Goal: Check status: Check status

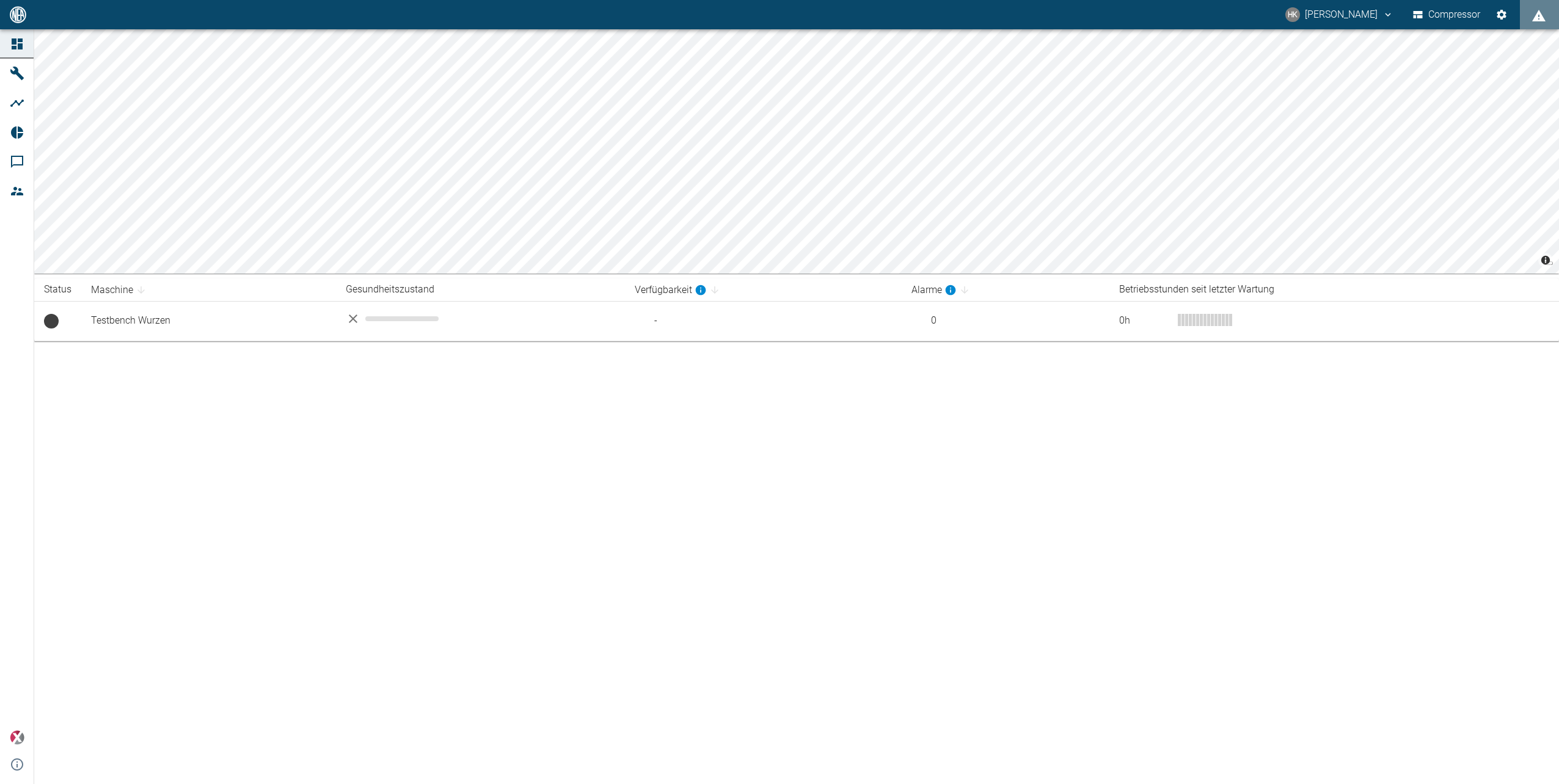
click at [213, 322] on td "Testbench Wurzen" at bounding box center [209, 321] width 255 height 39
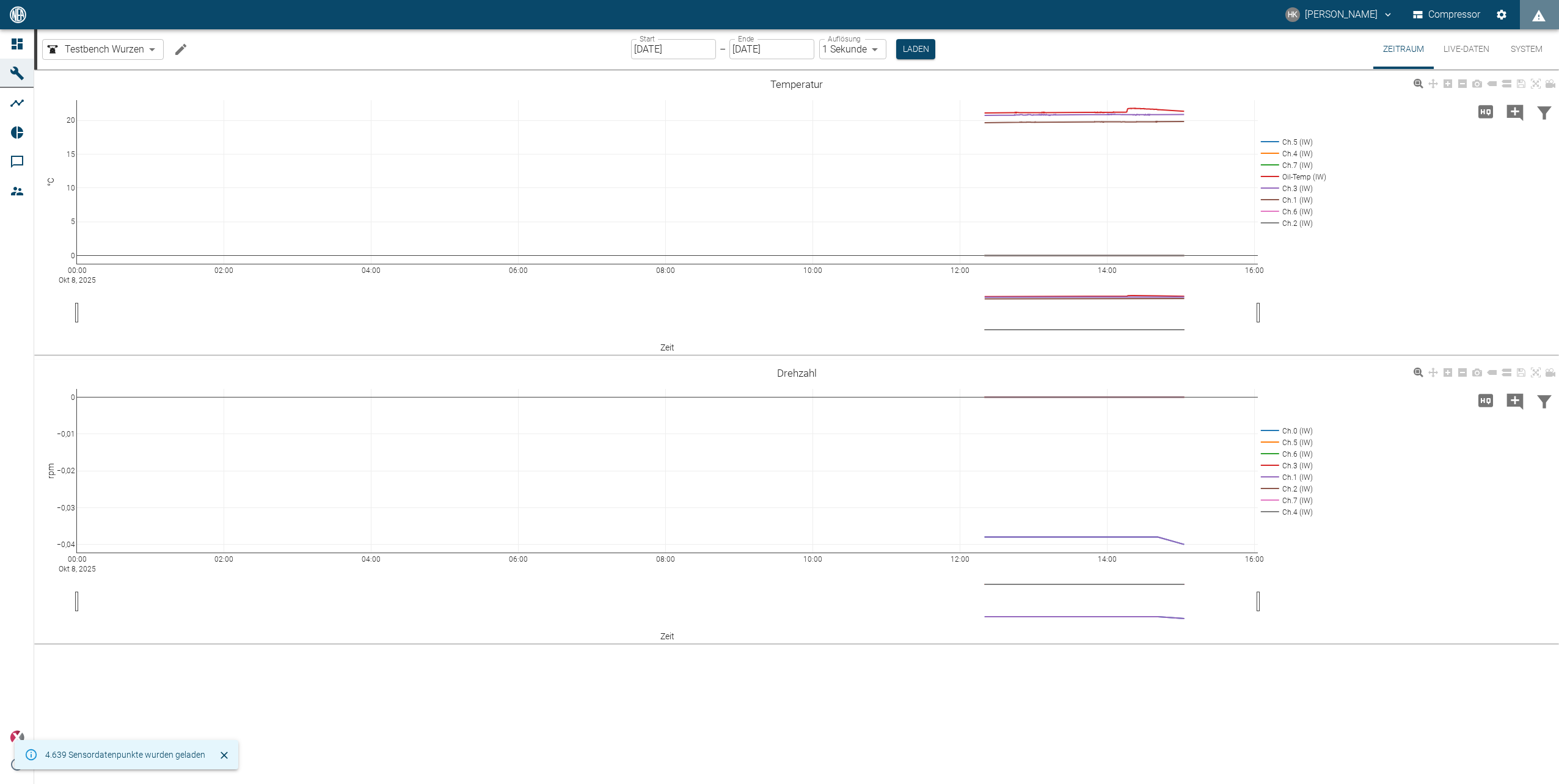
click at [1495, 260] on div "00:00 Okt 8, 2025 02:00 04:00 06:00 08:00 10:00 12:00 14:00 16:00 0 5 10 15 20 …" at bounding box center [797, 214] width 1525 height 275
click at [1457, 32] on button "Live-Daten" at bounding box center [1466, 49] width 65 height 39
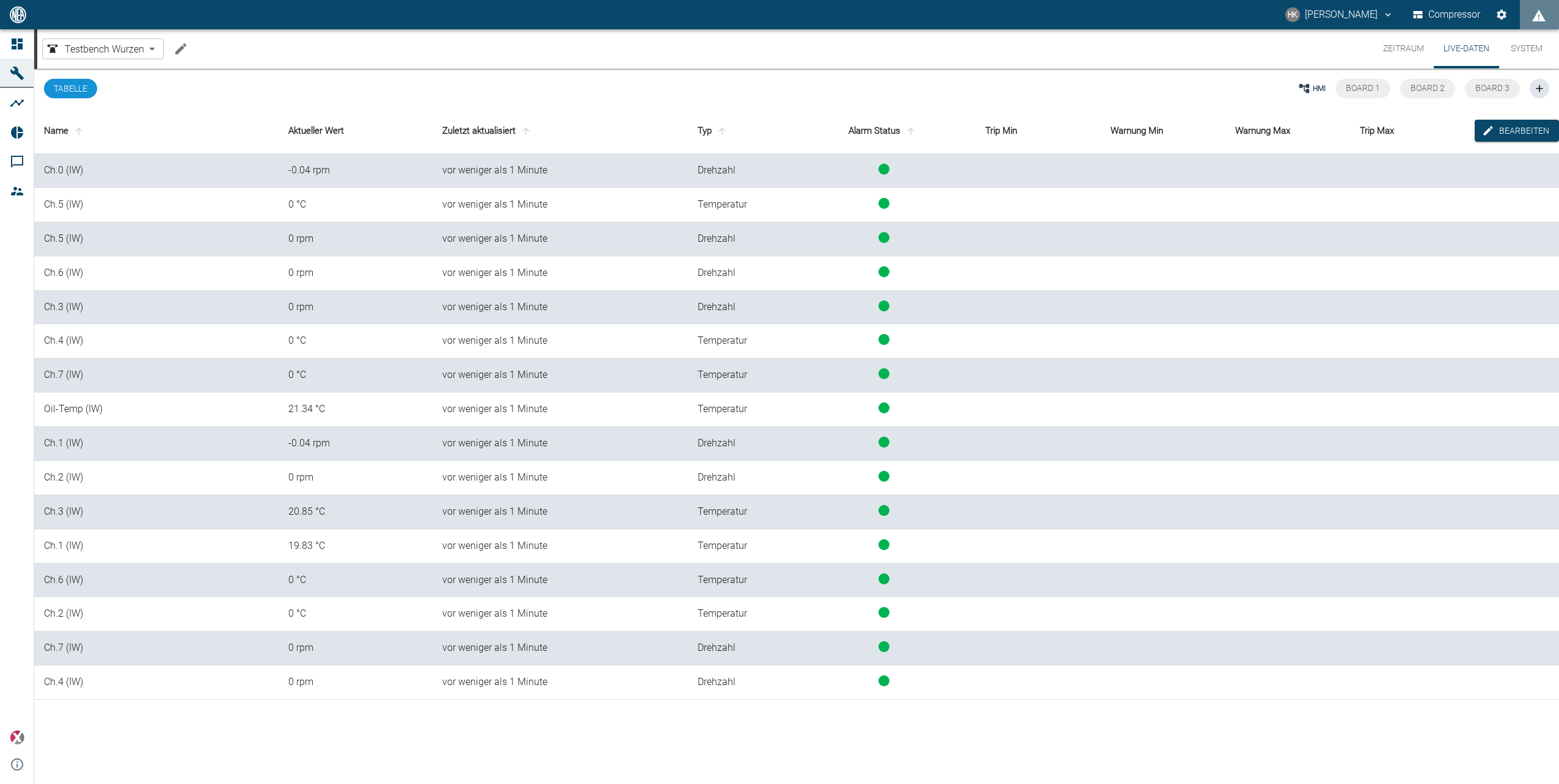
click at [1470, 50] on button "Live-Daten" at bounding box center [1466, 48] width 65 height 39
click at [1544, 50] on button "System" at bounding box center [1526, 48] width 55 height 39
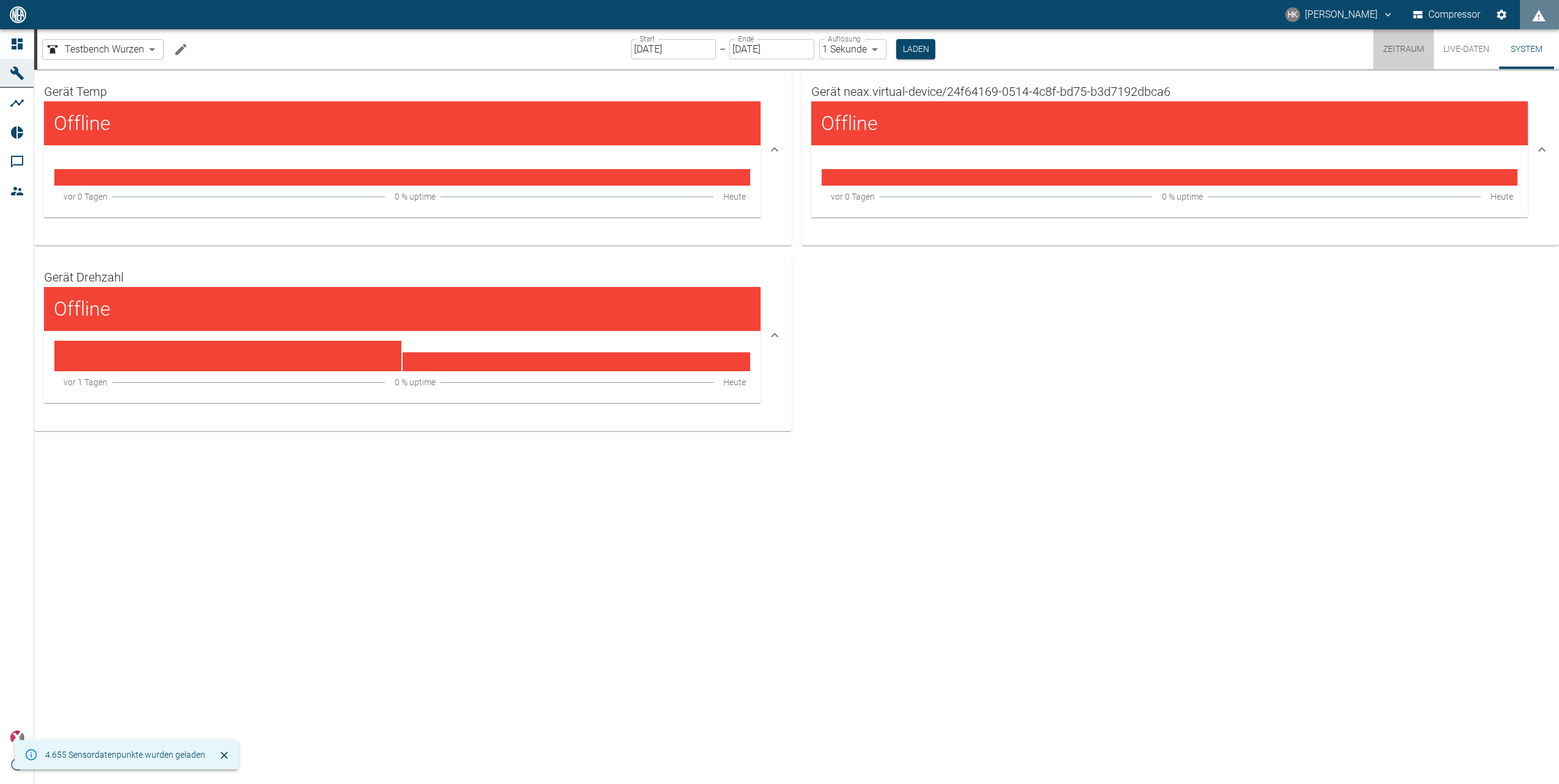
click at [1394, 46] on button "Zeitraum" at bounding box center [1403, 49] width 61 height 39
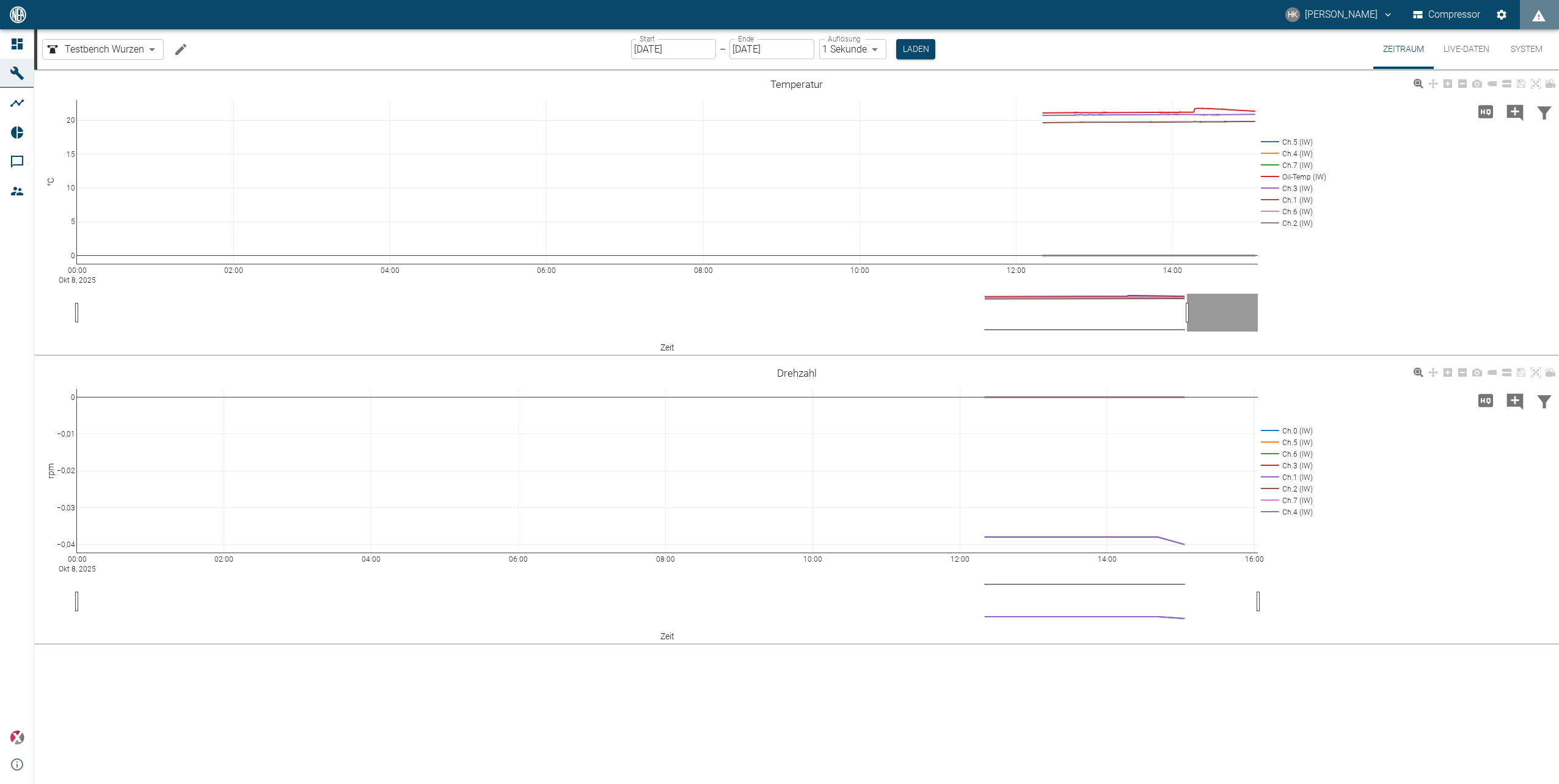
drag, startPoint x: 1258, startPoint y: 309, endPoint x: 1187, endPoint y: 320, distance: 71.8
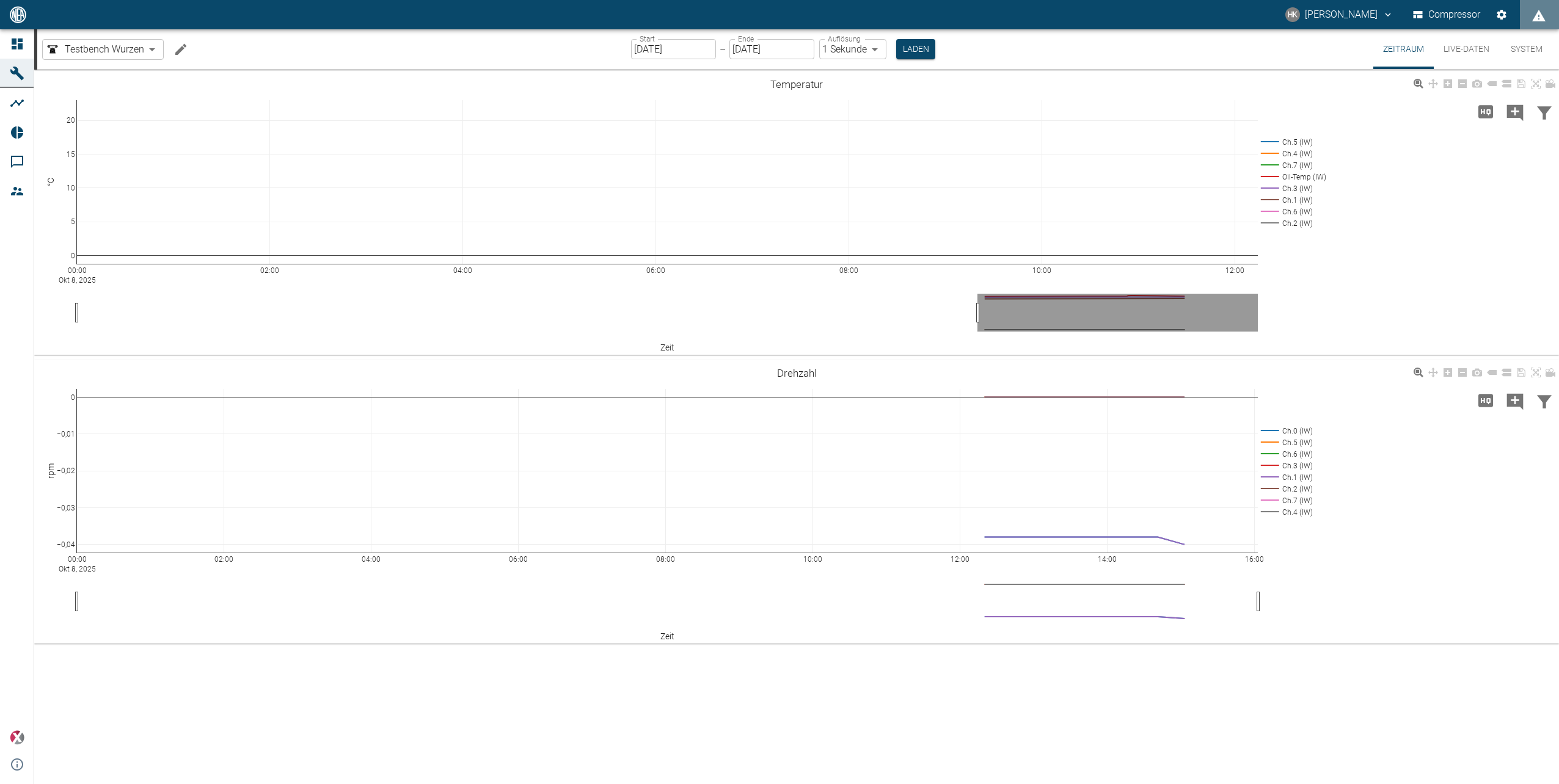
click at [1354, 288] on div "00:00 Okt 8, 2025 02:00 04:00 06:00 08:00 10:00 12:00 0 5 10 15 20 Ch.5 (IW) Ch…" at bounding box center [797, 214] width 1525 height 275
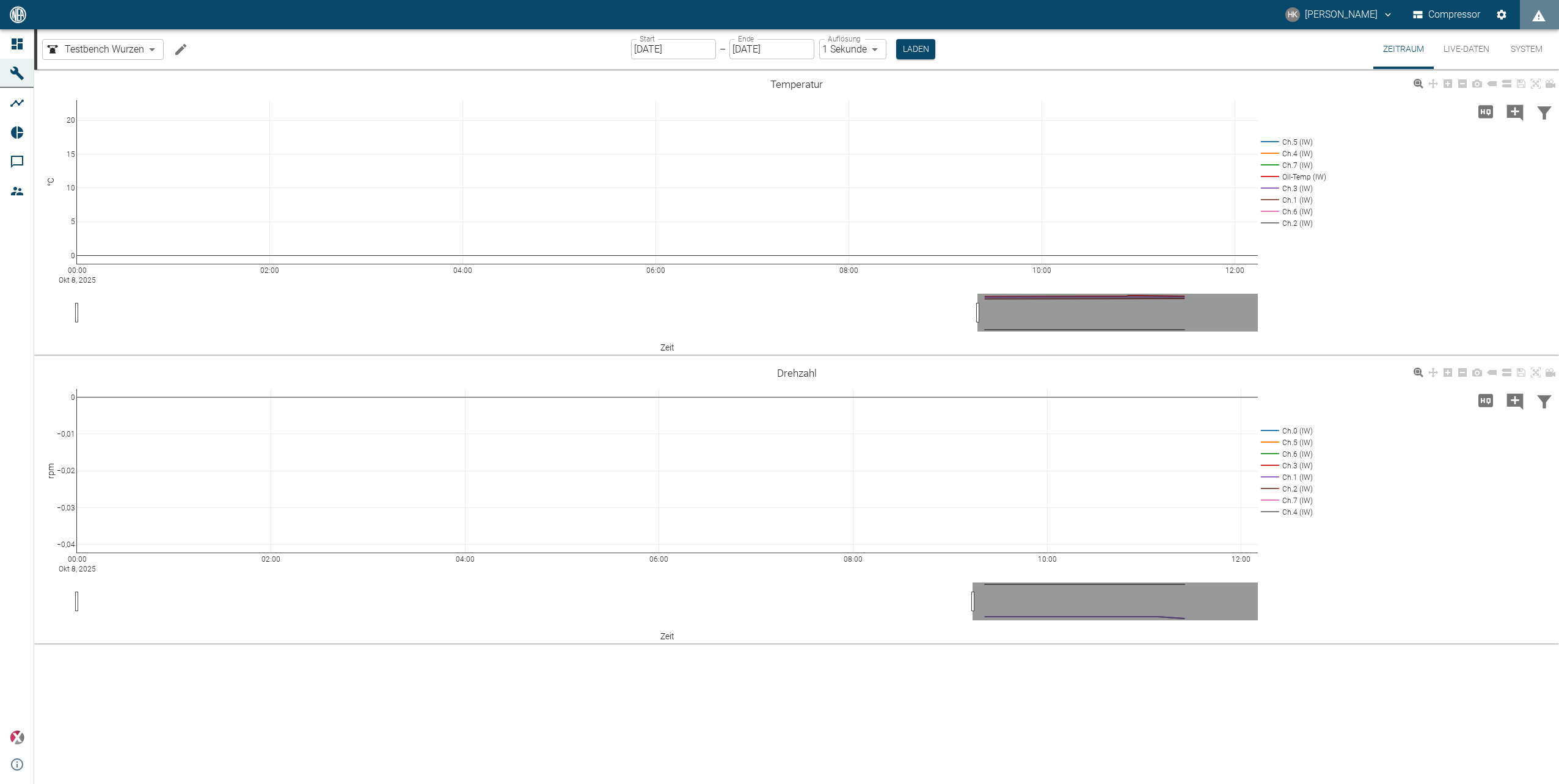
drag, startPoint x: 1259, startPoint y: 594, endPoint x: 974, endPoint y: 601, distance: 285.1
click at [1083, 580] on div "00:00 Okt 8, 2025 02:00 04:00 06:00 08:00 10:00 12:00 −0,04 −0,03 −0,02 −0,01 0…" at bounding box center [797, 502] width 1525 height 275
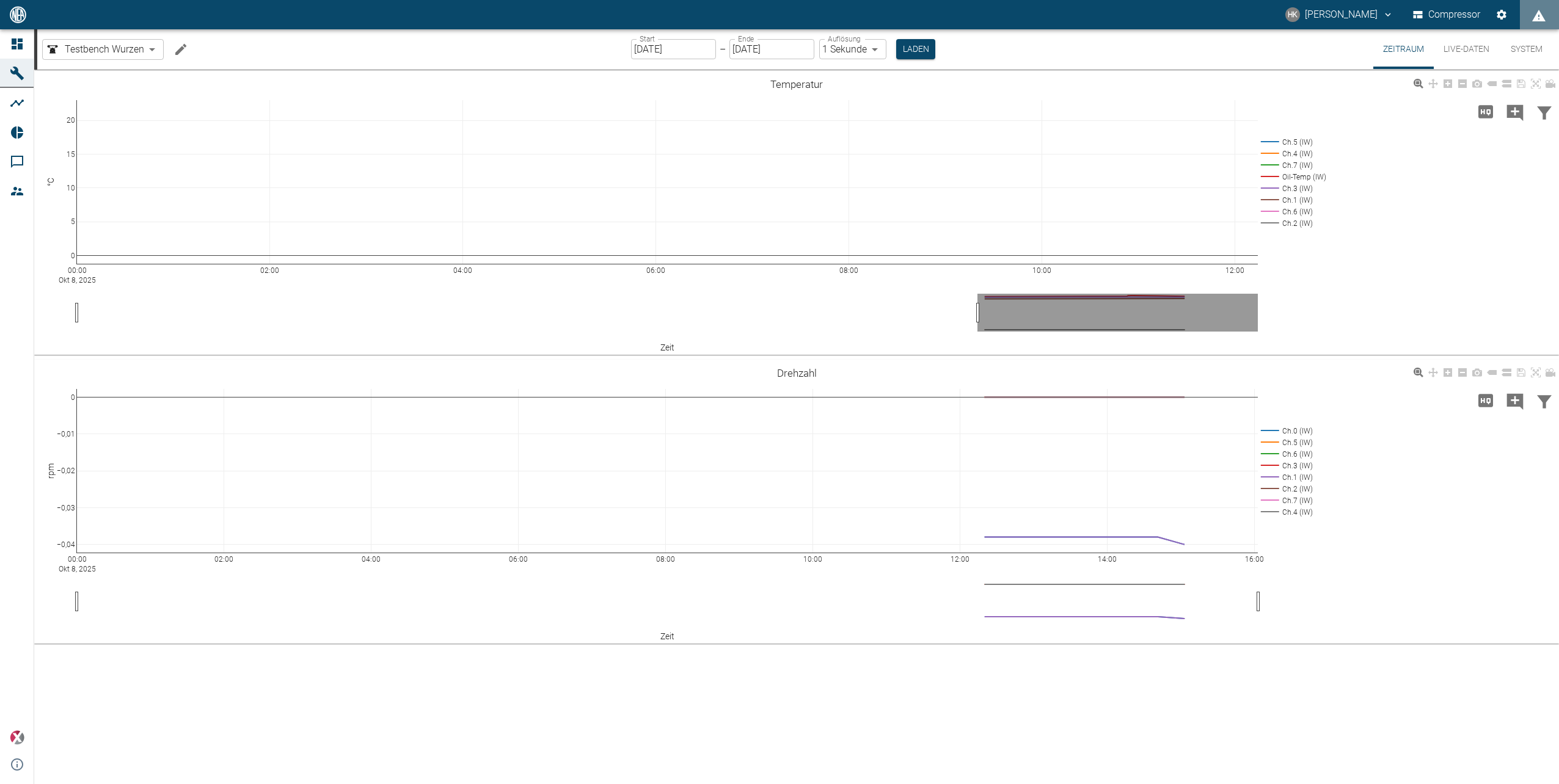
click at [1067, 537] on rect at bounding box center [667, 471] width 1181 height 164
